Goal: Transaction & Acquisition: Purchase product/service

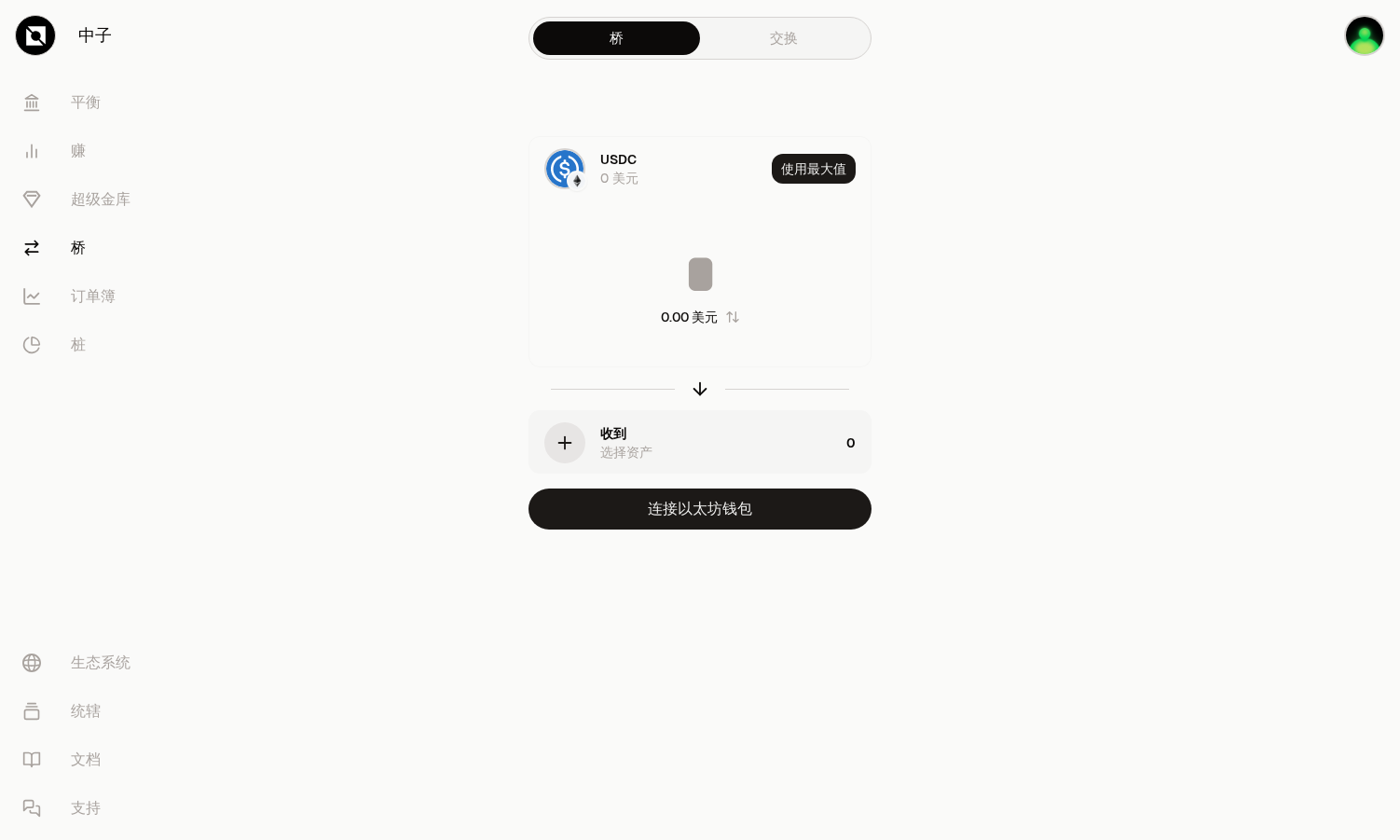
click at [822, 154] on button "使用最大值" at bounding box center [814, 168] width 84 height 30
type input "*"
click at [597, 436] on div "收到 选择资产" at bounding box center [684, 442] width 310 height 63
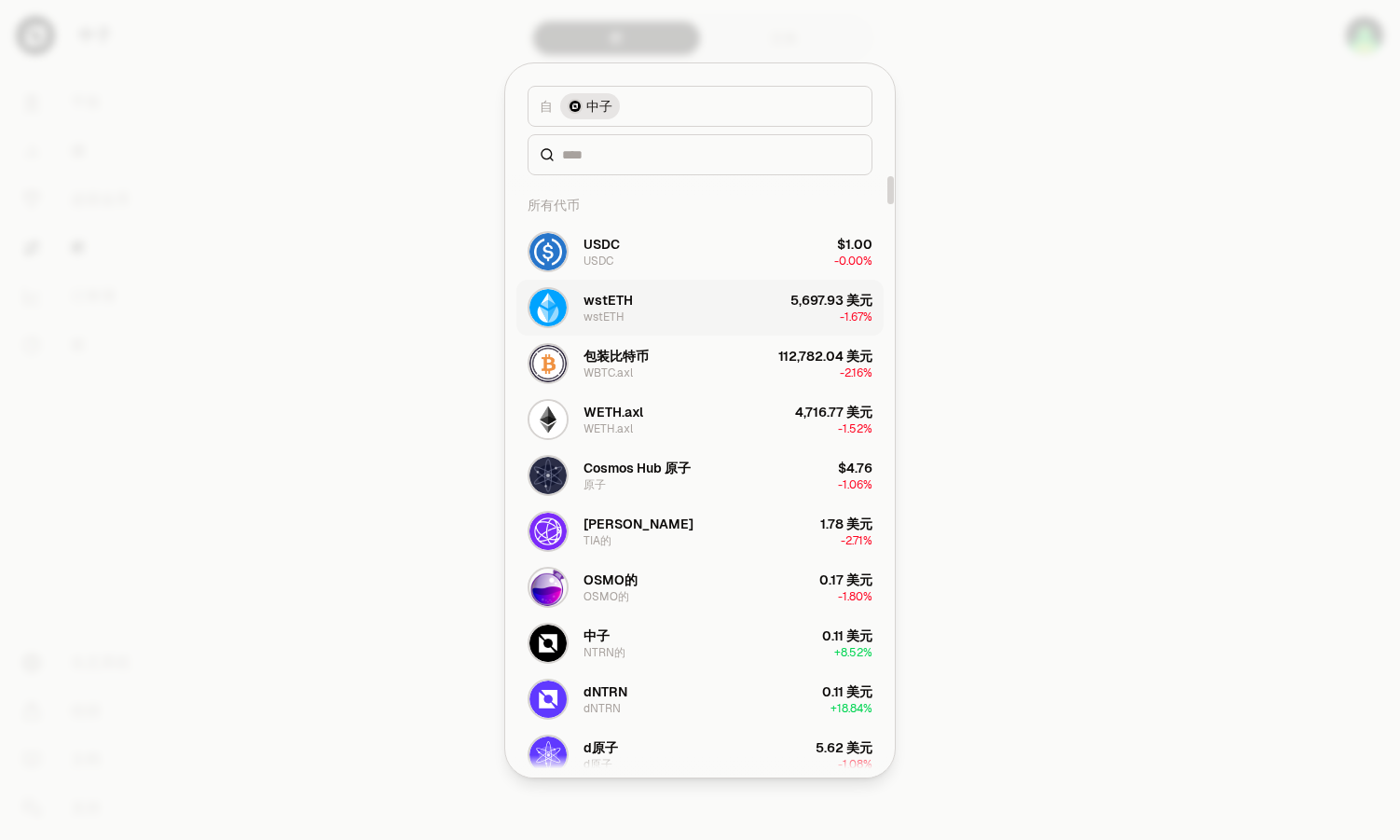
click at [705, 309] on button "wstETH wstETH 5,697.93 美元 -1.67%" at bounding box center [700, 308] width 367 height 56
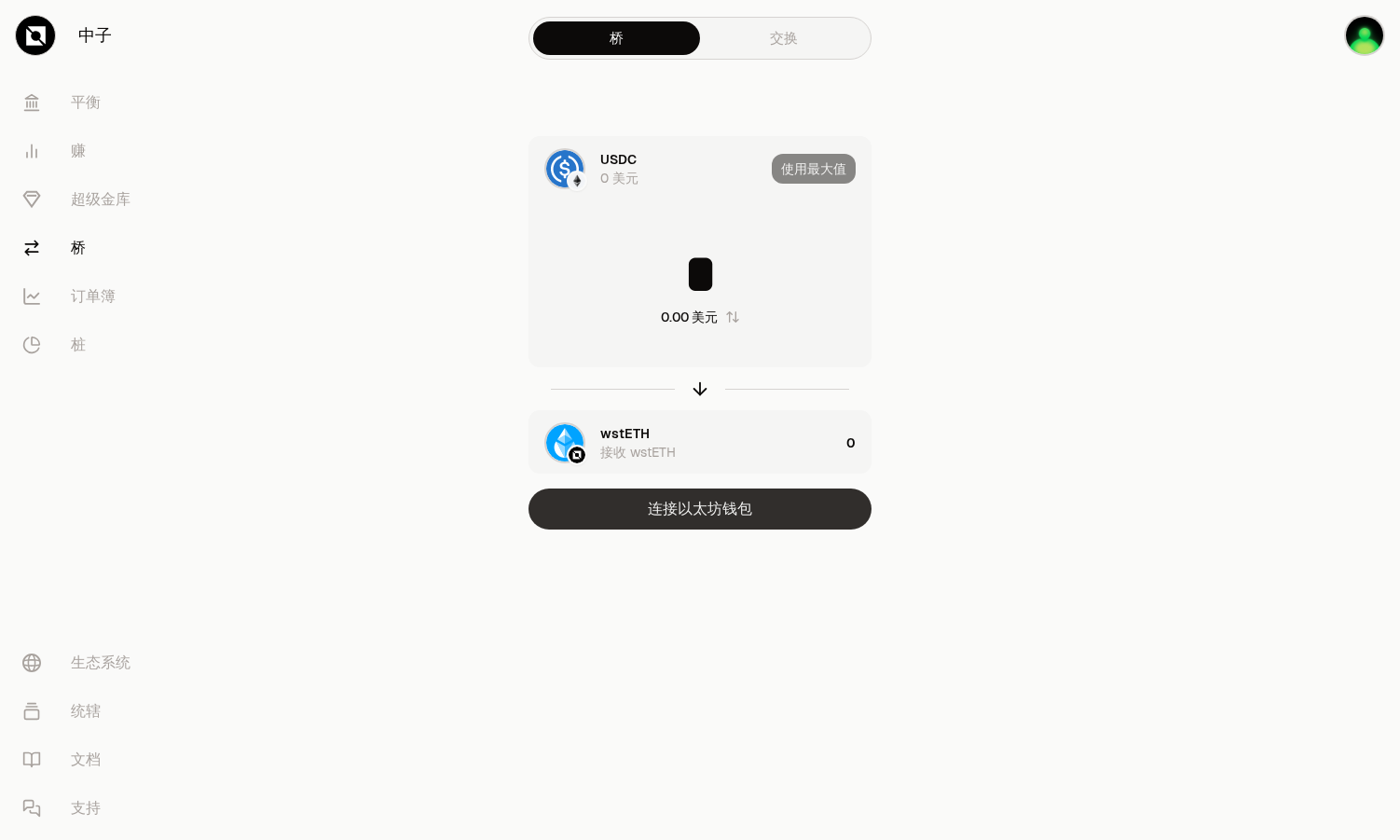
click at [702, 512] on button "连接以太坊钱包" at bounding box center [700, 508] width 343 height 41
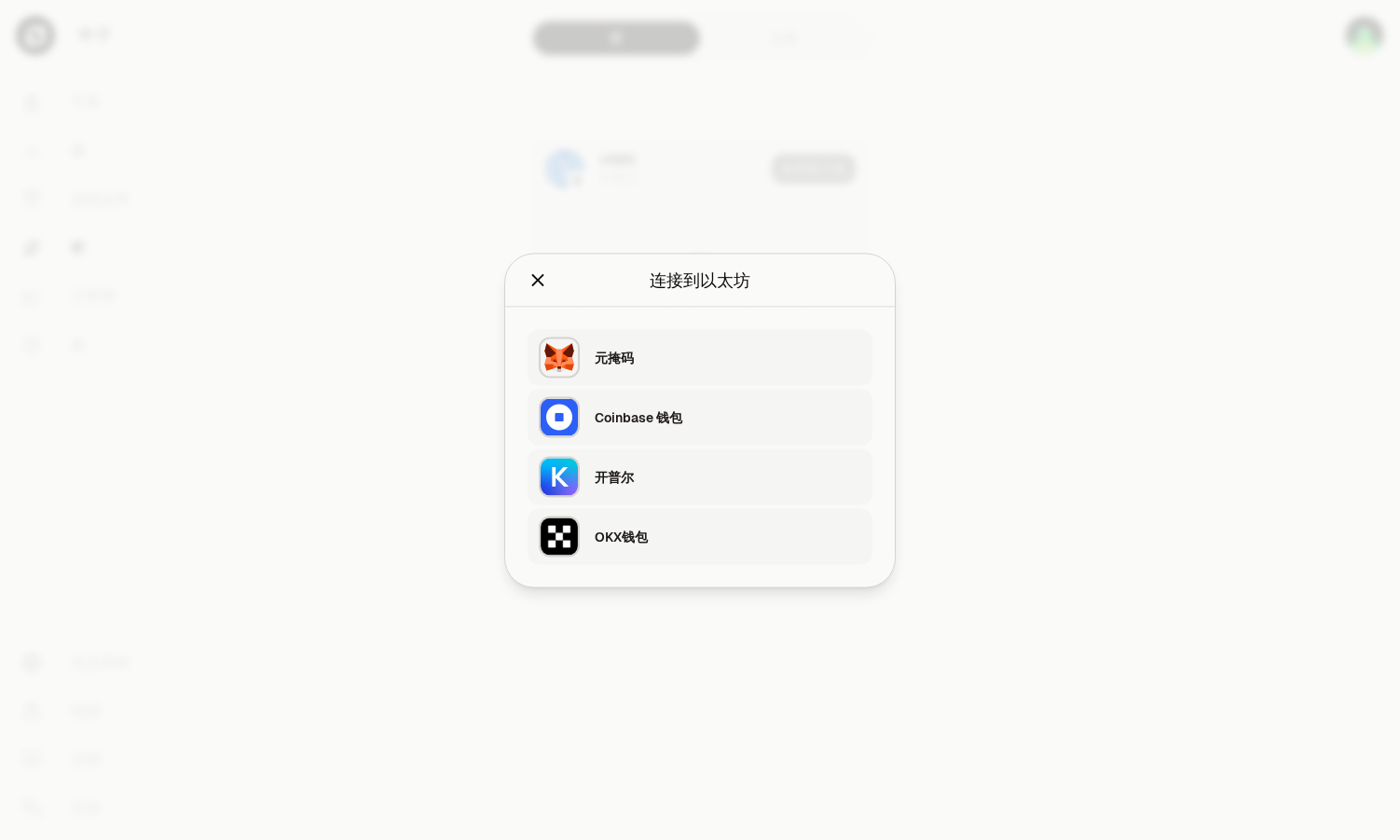
click at [645, 476] on div "开普尔" at bounding box center [727, 477] width 267 height 19
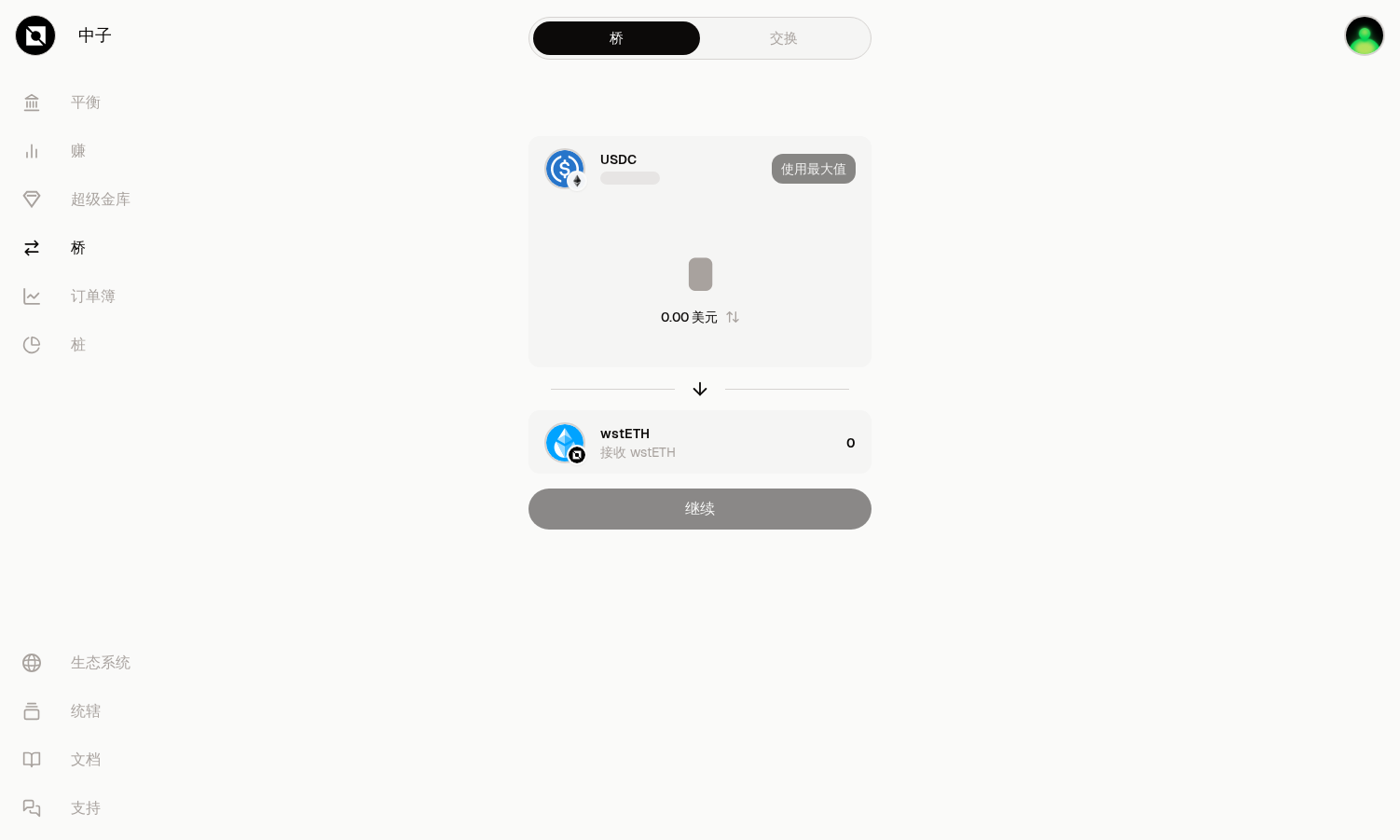
type input "*"
click at [781, 47] on link "交换" at bounding box center [784, 37] width 167 height 33
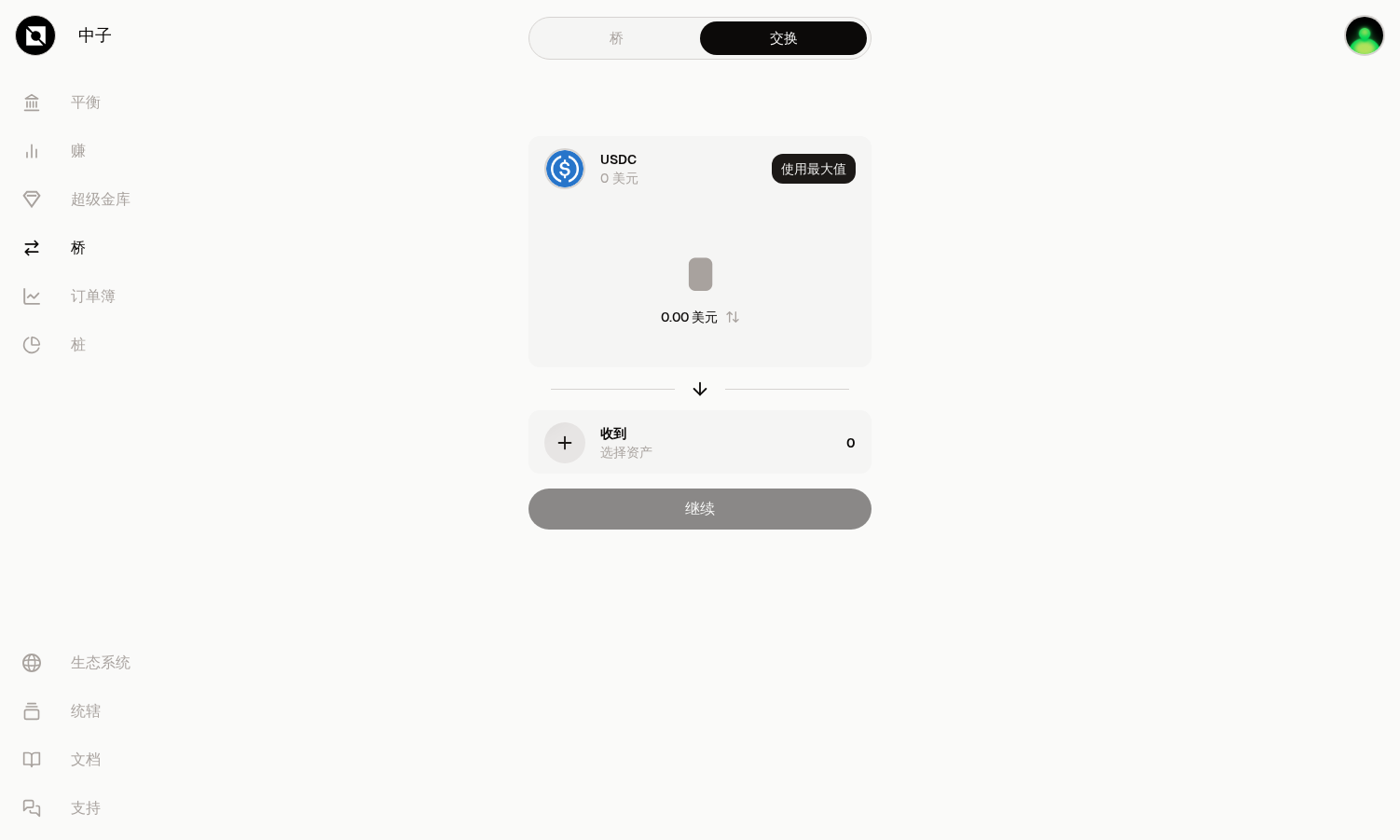
click at [651, 43] on link "桥" at bounding box center [616, 37] width 167 height 33
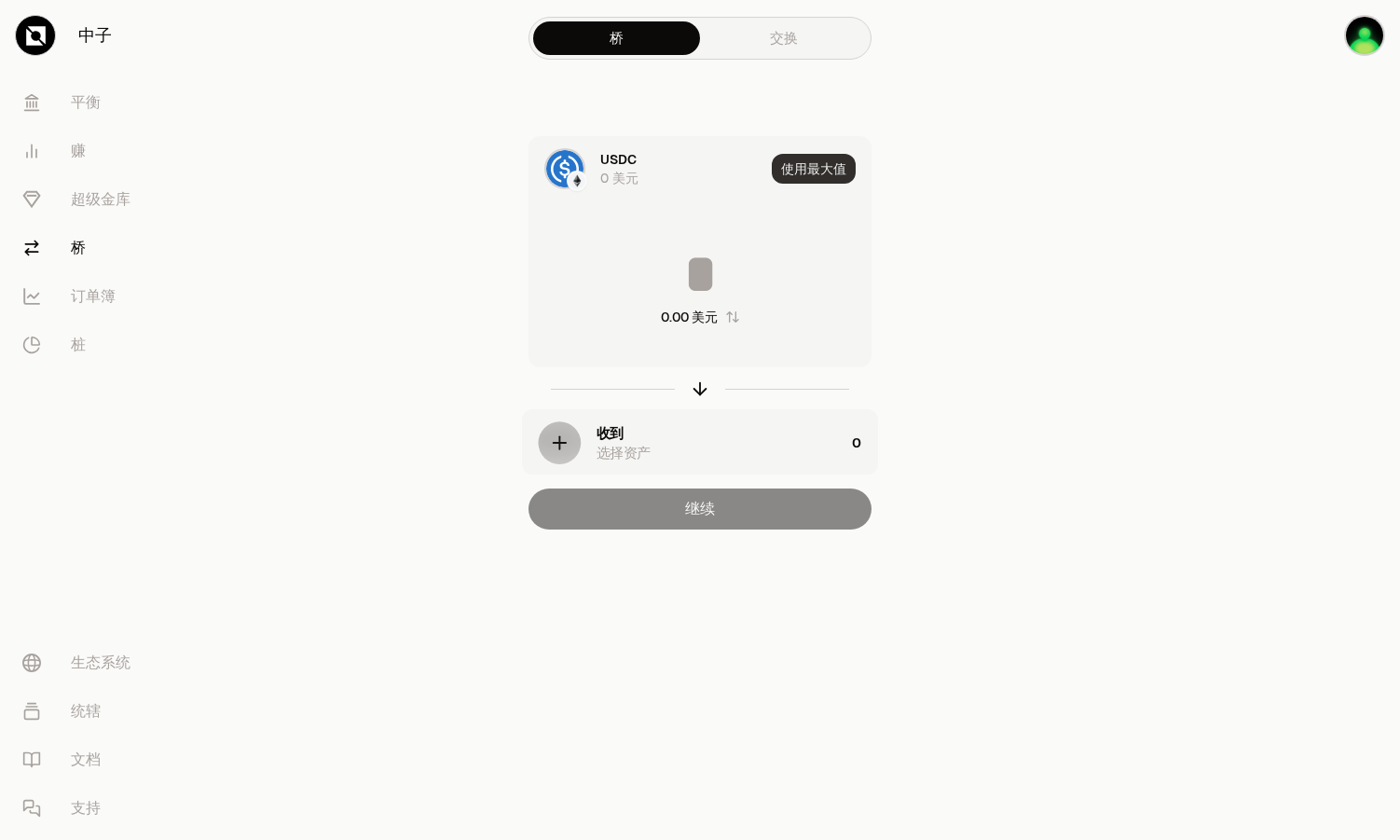
click at [830, 180] on button "使用最大值" at bounding box center [814, 168] width 84 height 30
click at [725, 316] on icon "button" at bounding box center [733, 317] width 15 height 15
type input "*****"
click at [613, 445] on div "选择资产" at bounding box center [626, 452] width 53 height 19
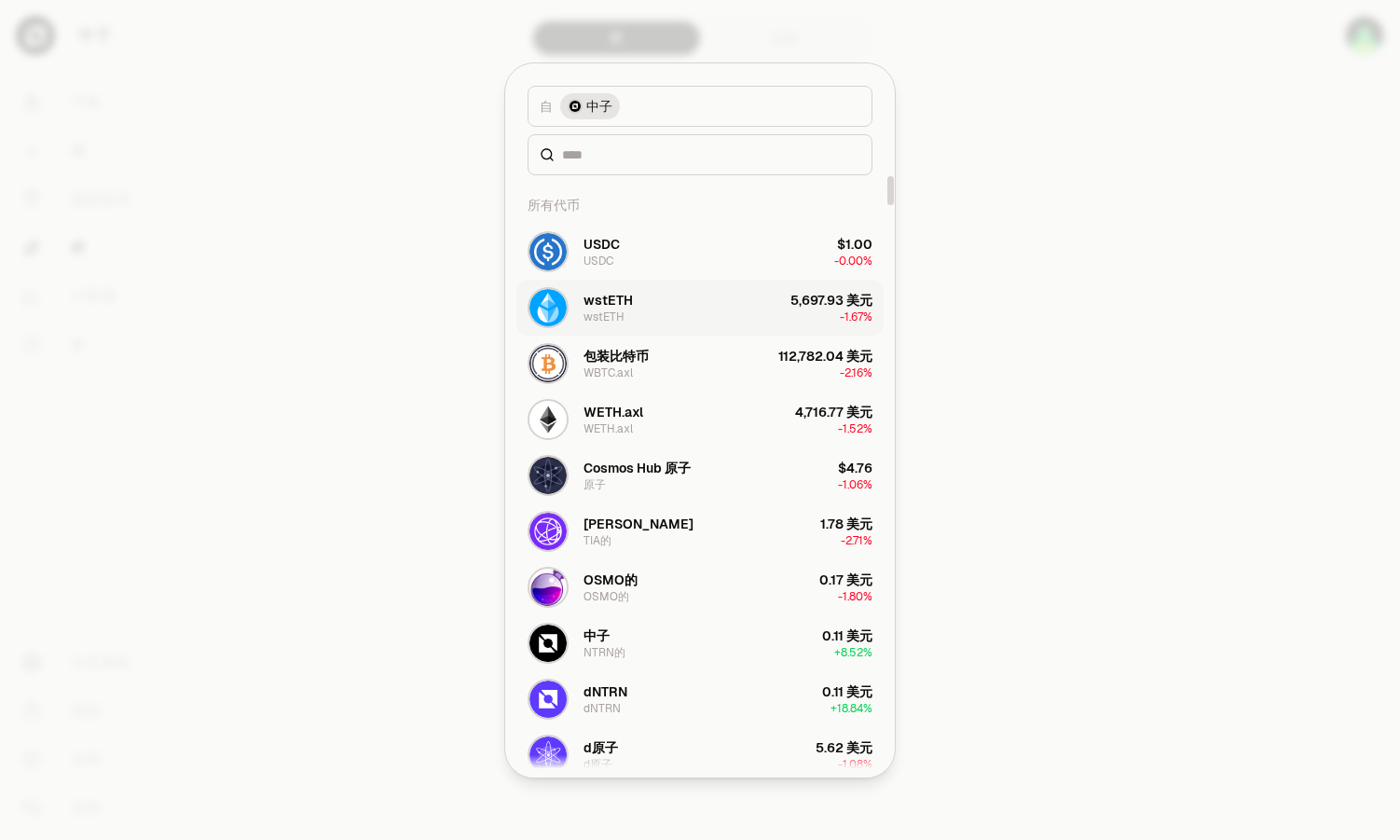
click at [671, 307] on button "wstETH wstETH 5,697.93 美元 -1.67%" at bounding box center [700, 308] width 367 height 56
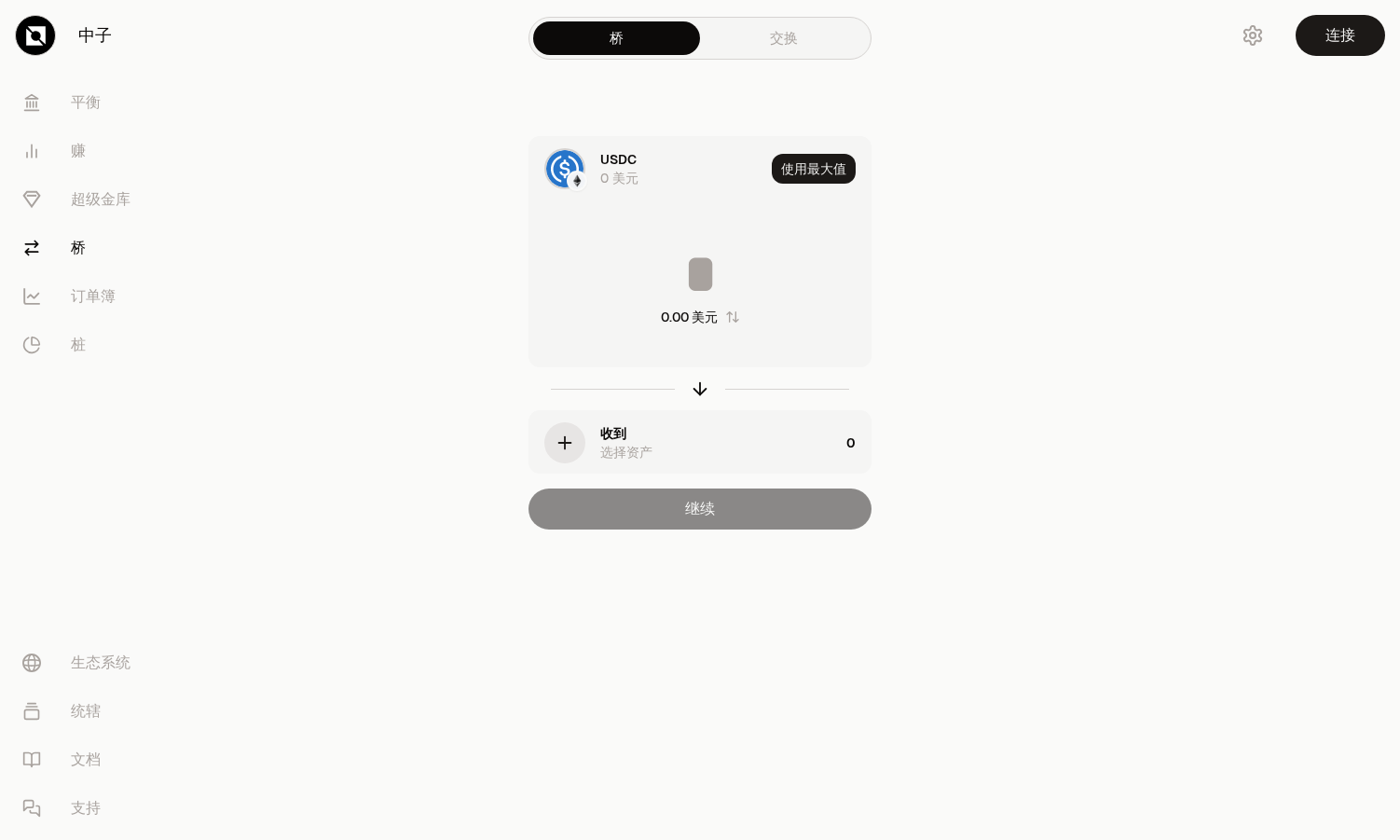
click at [610, 455] on div "选择资产" at bounding box center [626, 452] width 53 height 19
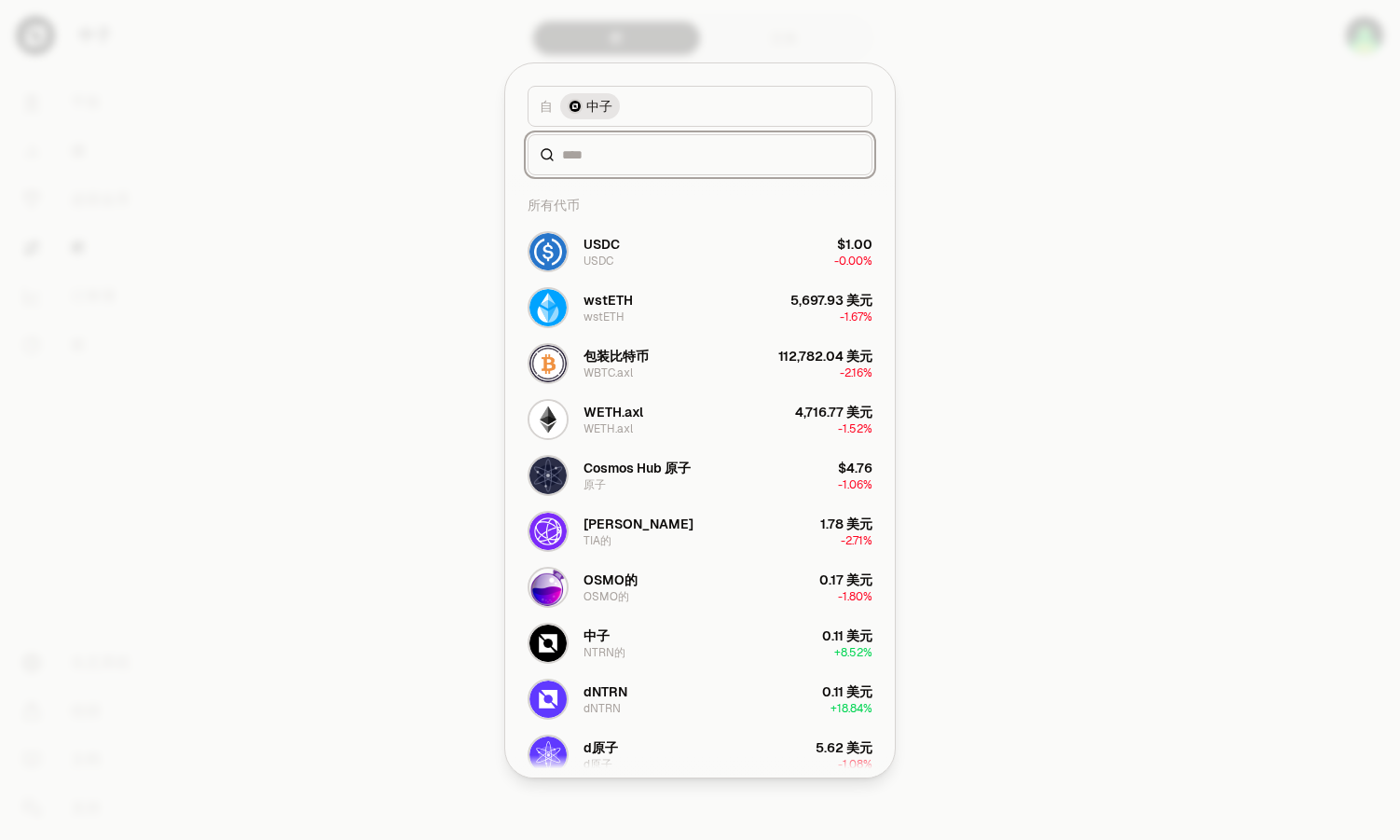
click at [632, 162] on input at bounding box center [711, 155] width 298 height 19
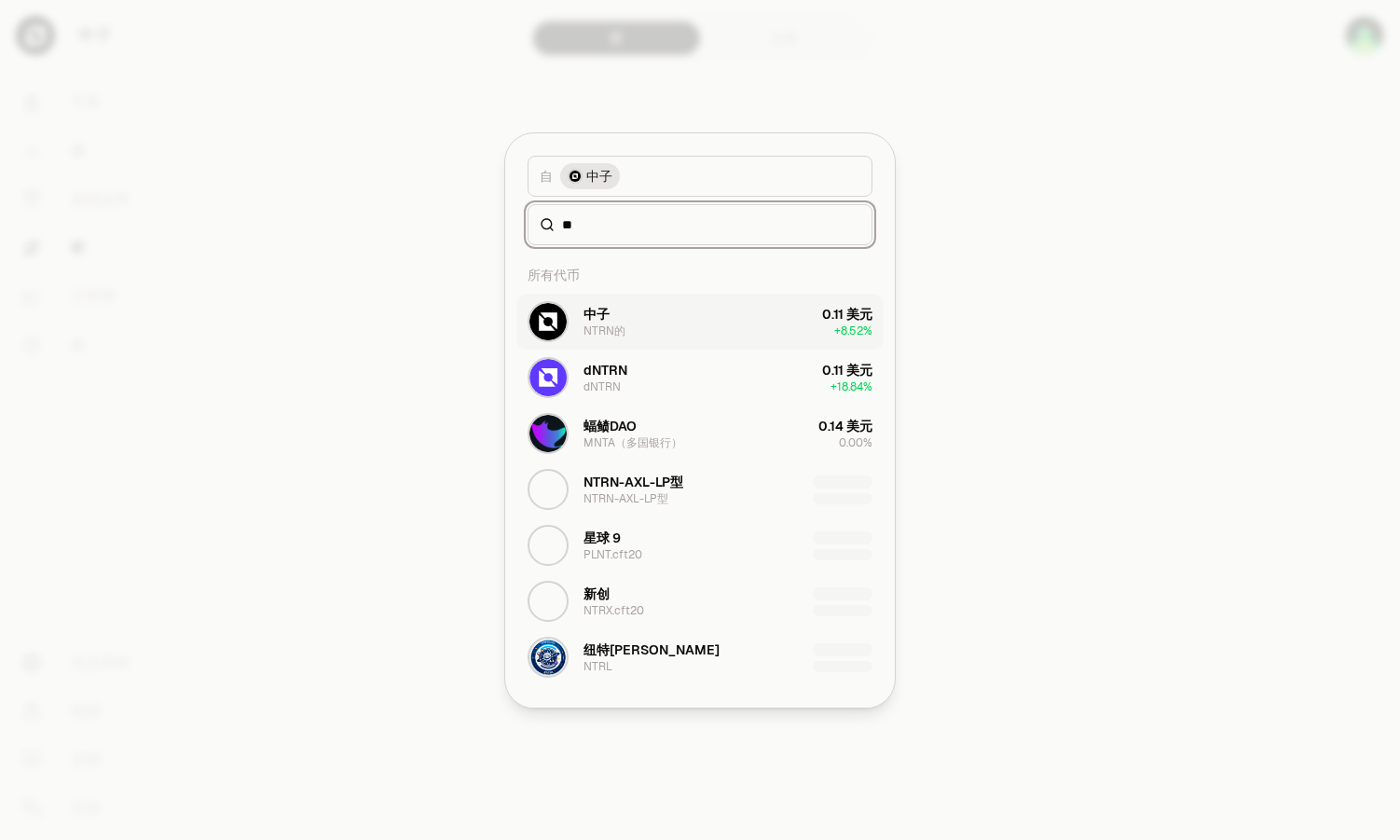
type input "**"
click at [699, 326] on button "中子 NTRN的 0.11 美元 + 8.52%" at bounding box center [700, 321] width 367 height 56
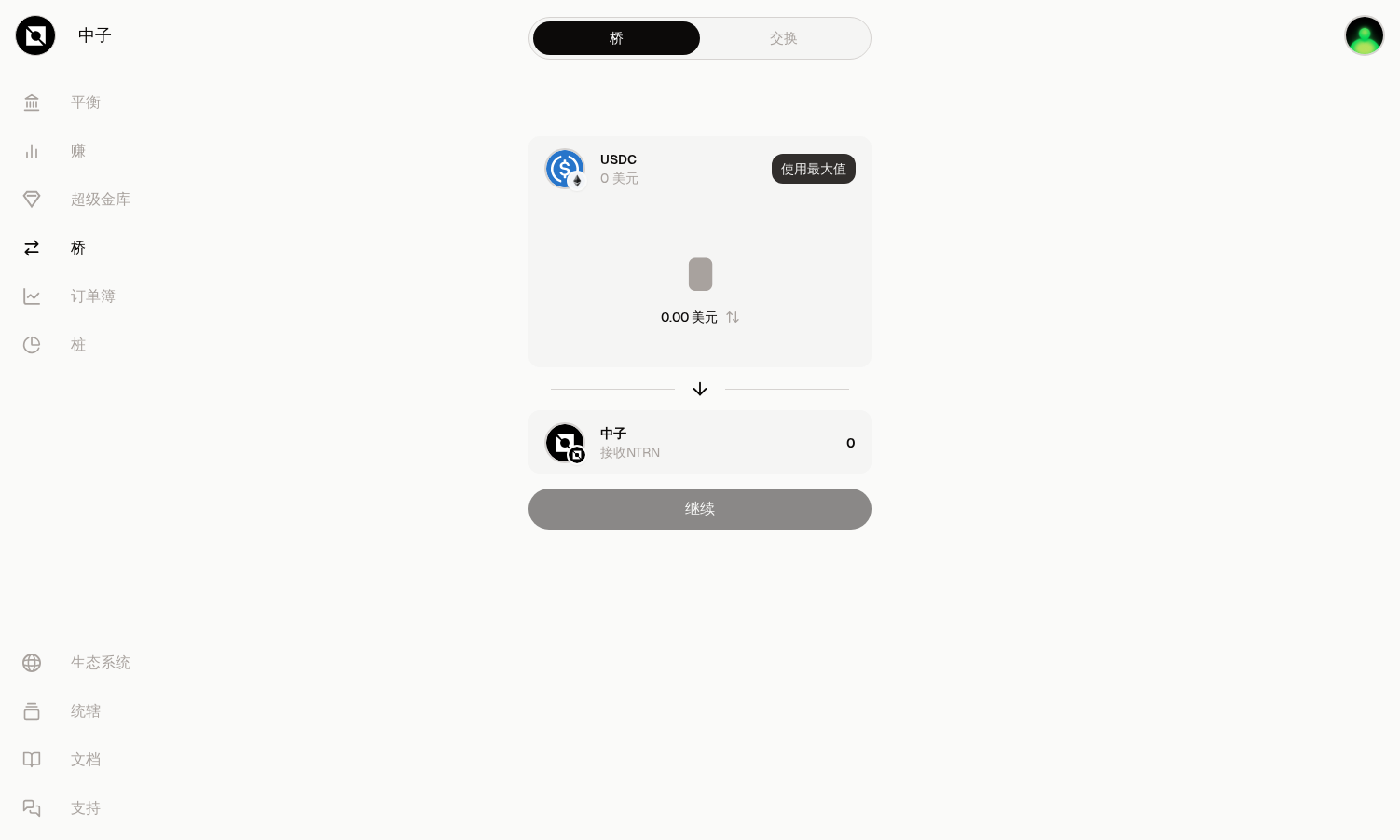
click at [811, 175] on button "使用最大值" at bounding box center [814, 168] width 84 height 30
type input "*"
